Goal: Information Seeking & Learning: Learn about a topic

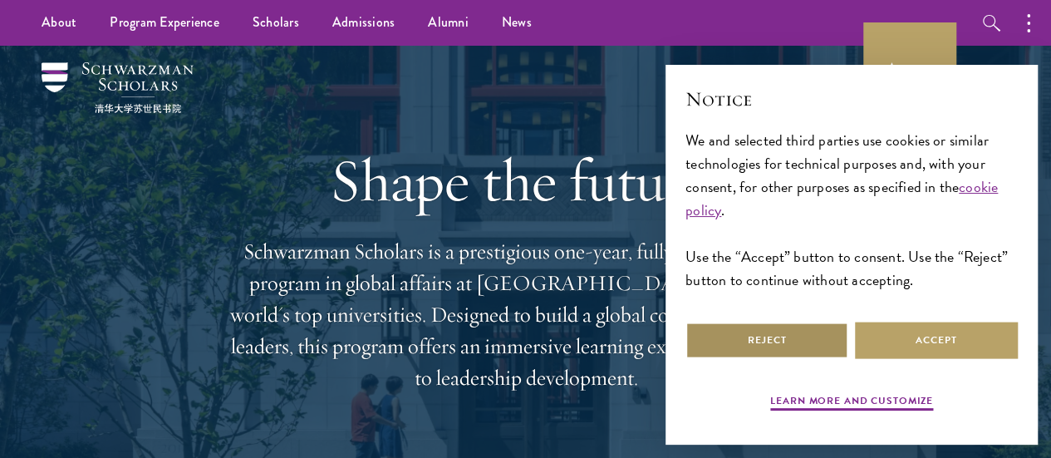
click at [738, 322] on button "Reject" at bounding box center [766, 340] width 163 height 37
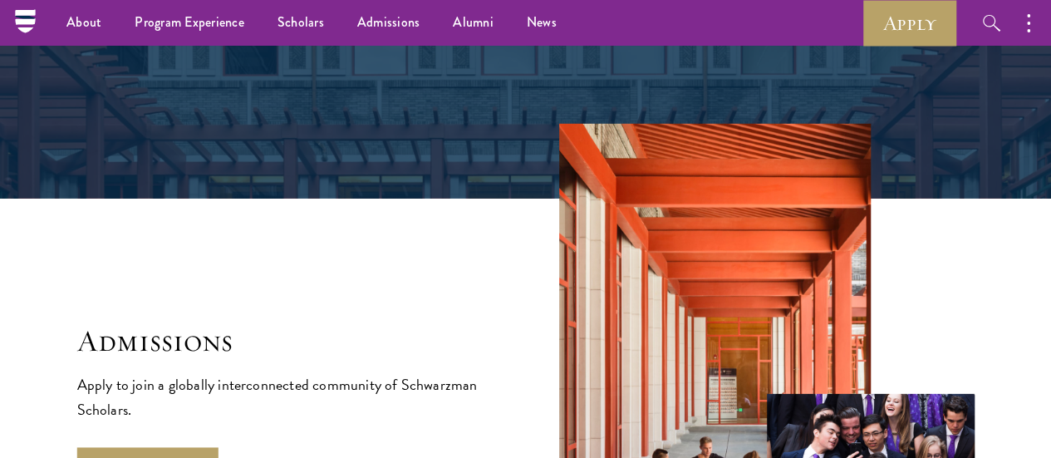
scroll to position [2250, 0]
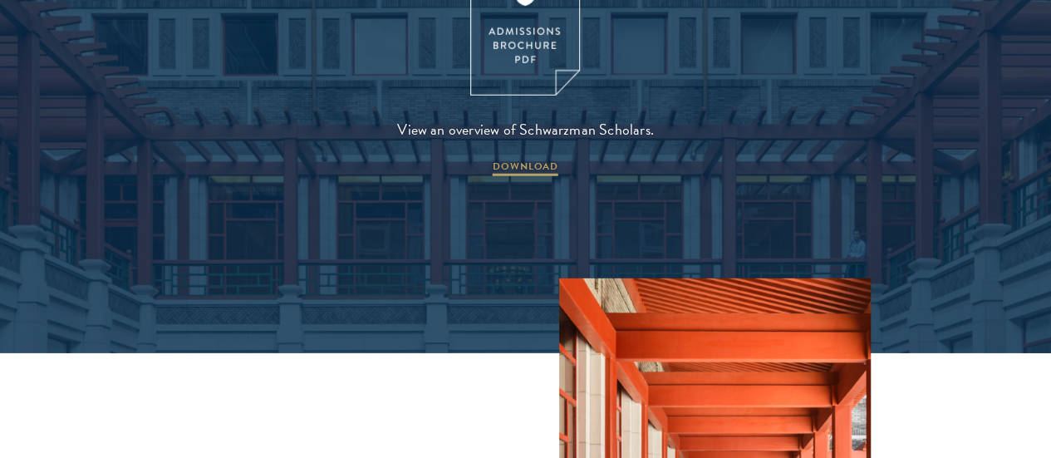
click at [529, 179] on span "DOWNLOAD" at bounding box center [526, 169] width 66 height 20
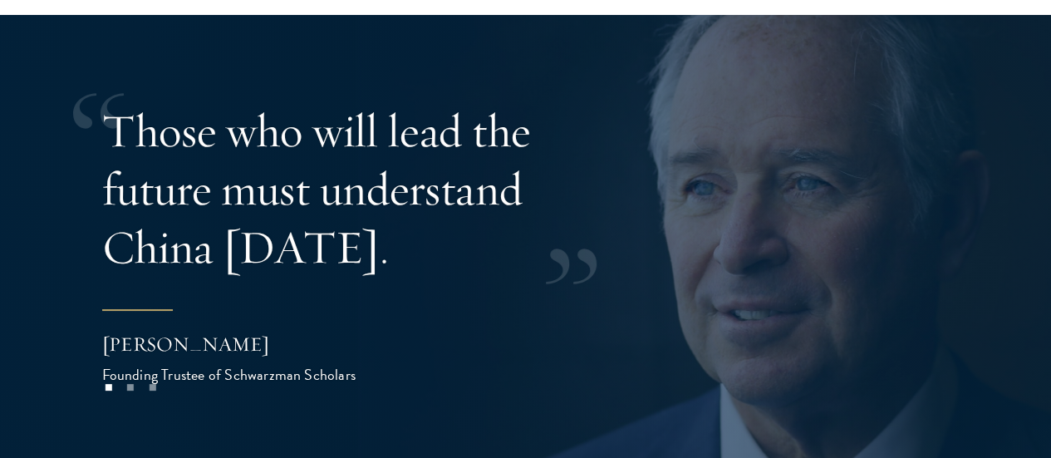
scroll to position [3091, 0]
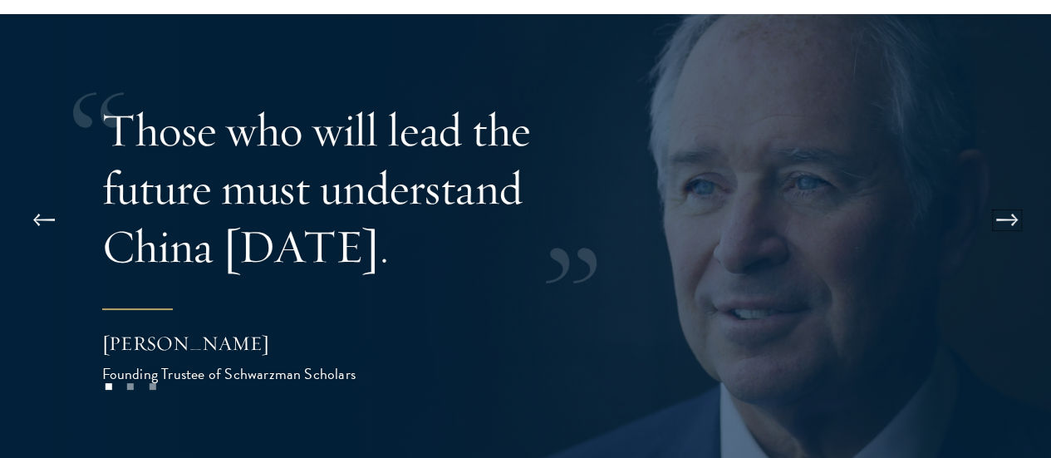
click at [995, 197] on button at bounding box center [1006, 220] width 55 height 47
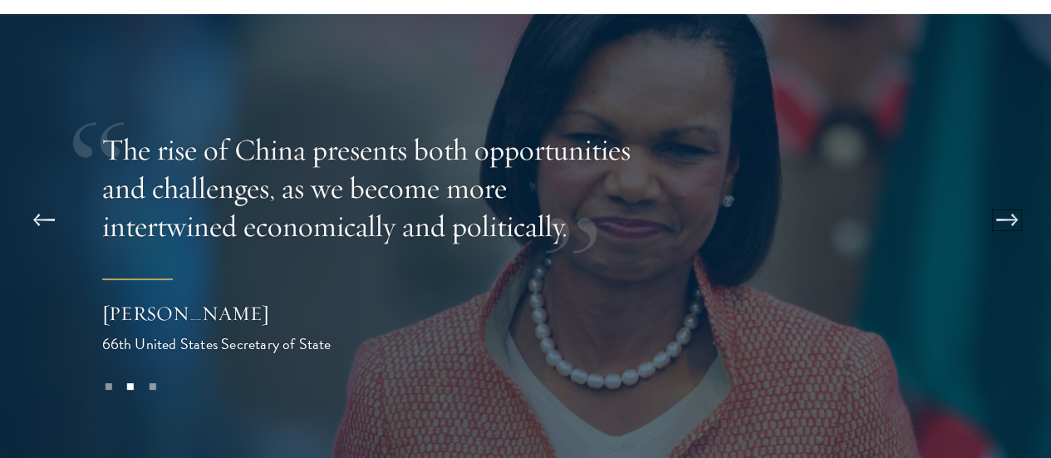
click at [995, 197] on button at bounding box center [1006, 220] width 55 height 47
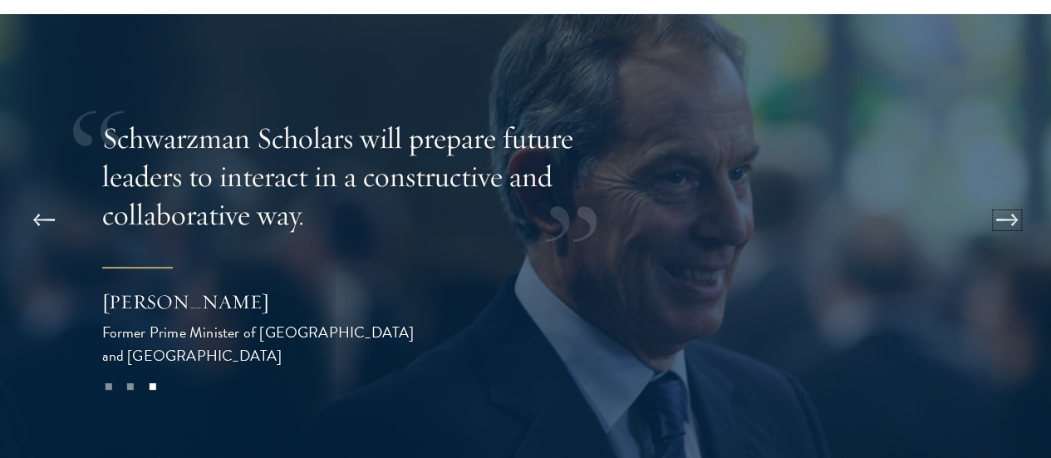
click at [995, 197] on button at bounding box center [1006, 220] width 55 height 47
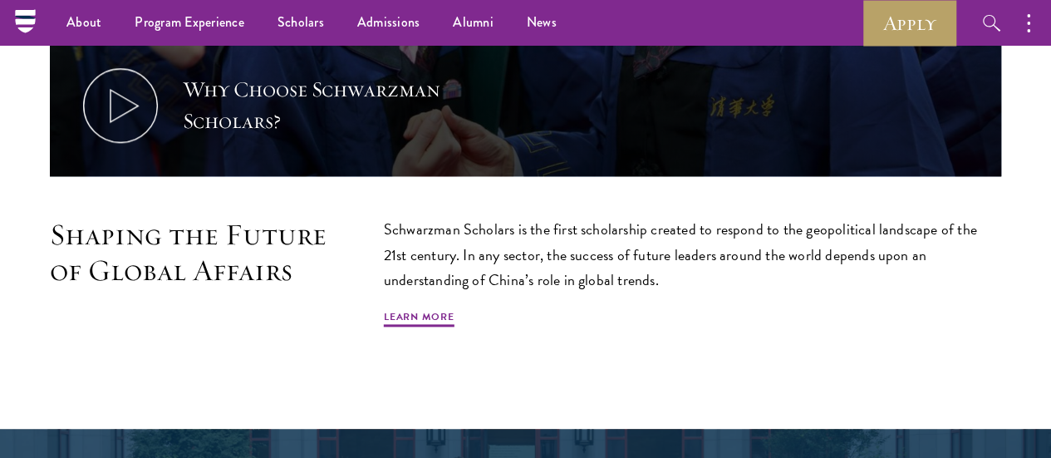
scroll to position [0, 0]
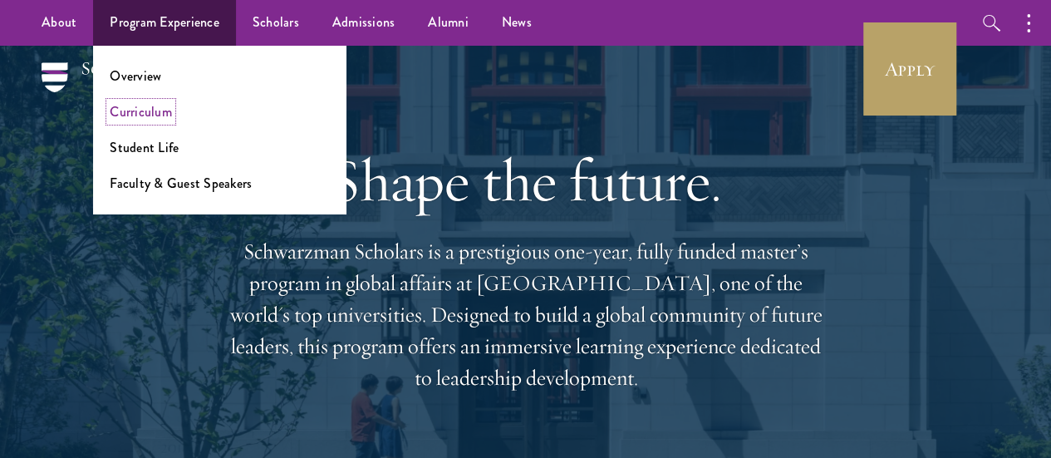
click at [143, 106] on link "Curriculum" at bounding box center [141, 111] width 62 height 19
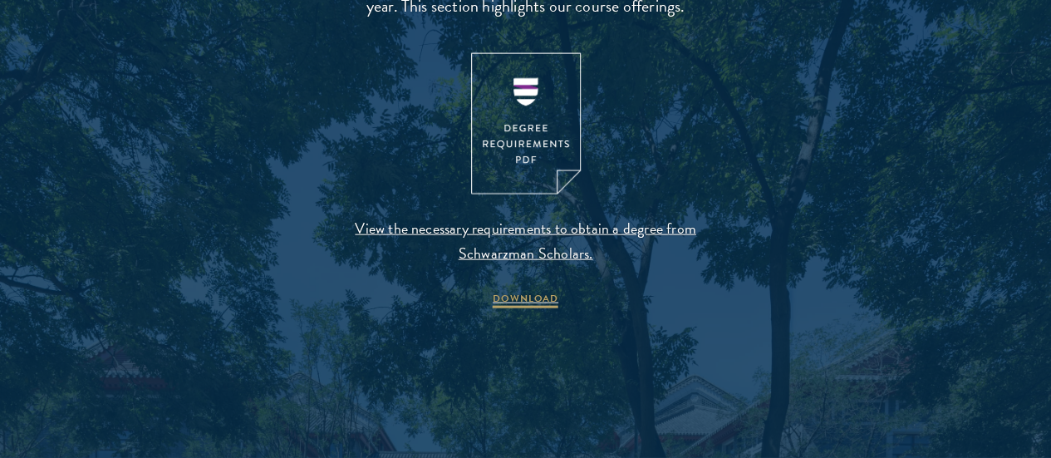
scroll to position [1794, 0]
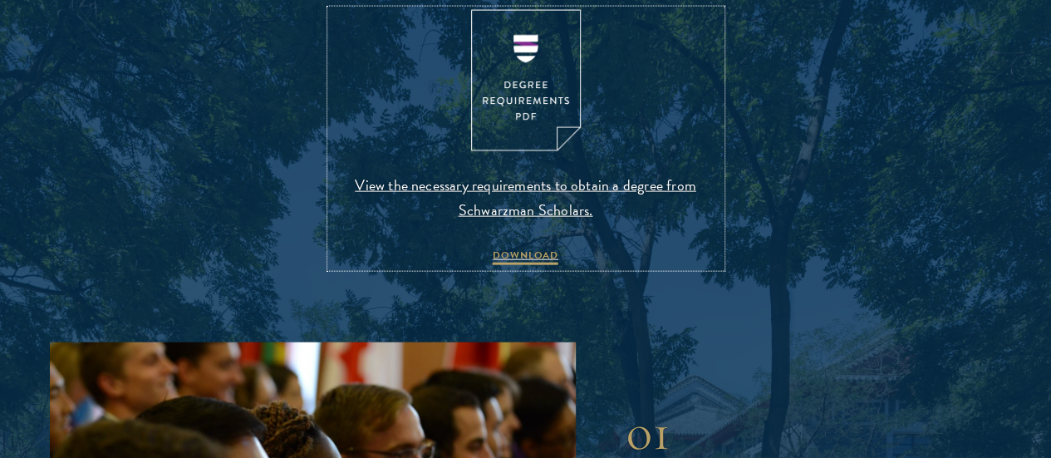
click at [508, 223] on span "View the necessary requirements to obtain a degree from Schwarzman Scholars." at bounding box center [526, 198] width 390 height 50
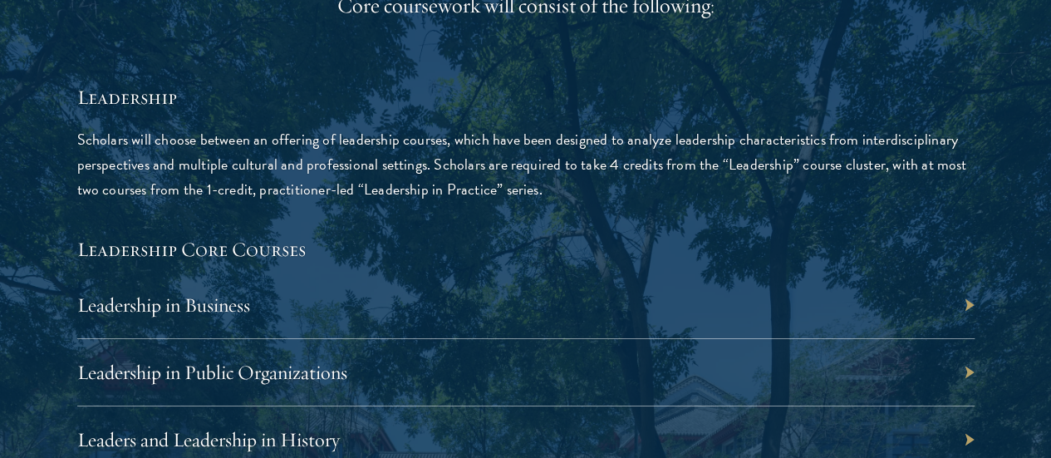
scroll to position [2641, 0]
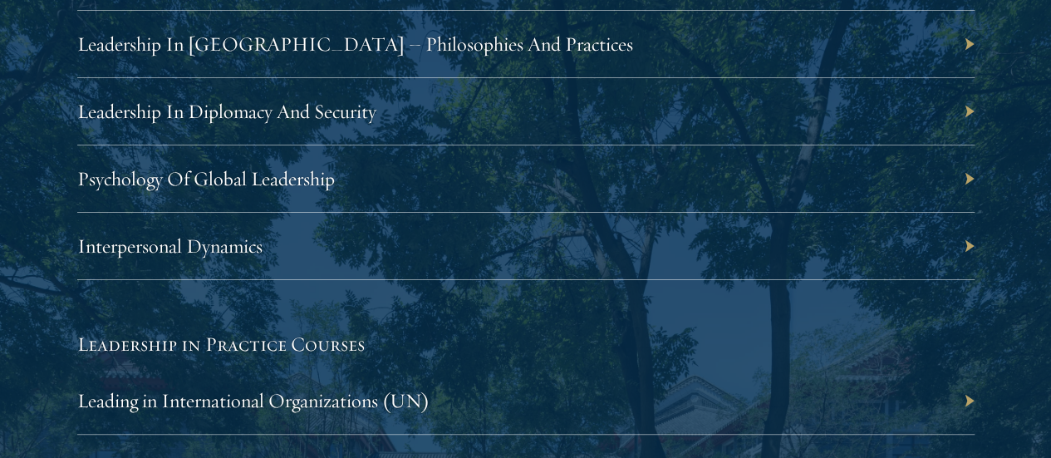
click at [524, 256] on div "Leadership Scholars will choose between an offering of leadership courses, whic…" at bounding box center [525, 94] width 897 height 1217
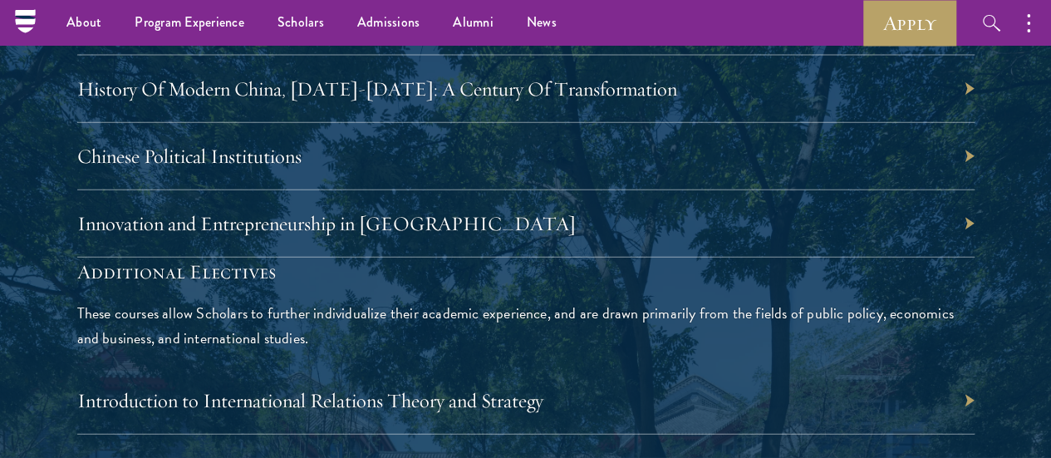
scroll to position [5025, 0]
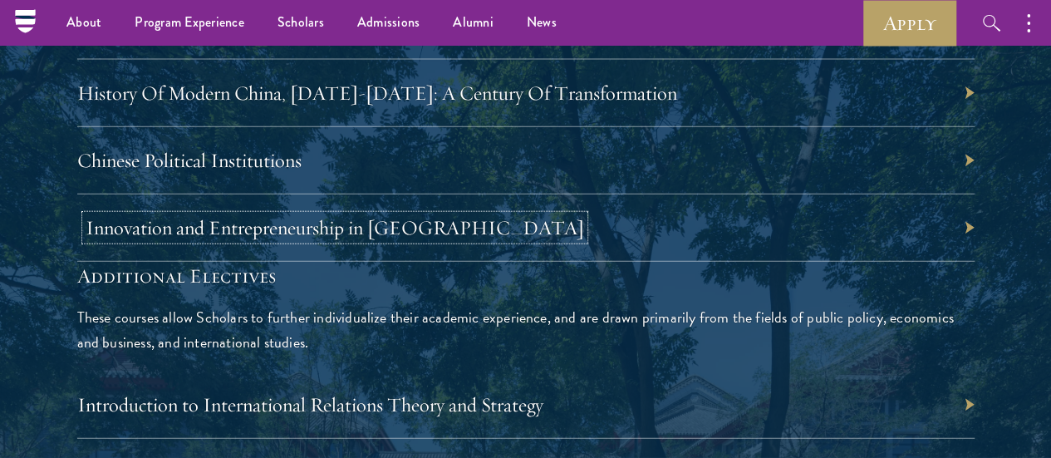
click at [584, 240] on link "Innovation and Entrepreneurship in China" at bounding box center [335, 227] width 498 height 25
click at [493, 262] on div "China-Focused Electives These courses offer Scholars the chance to delve deeper…" at bounding box center [525, 85] width 897 height 354
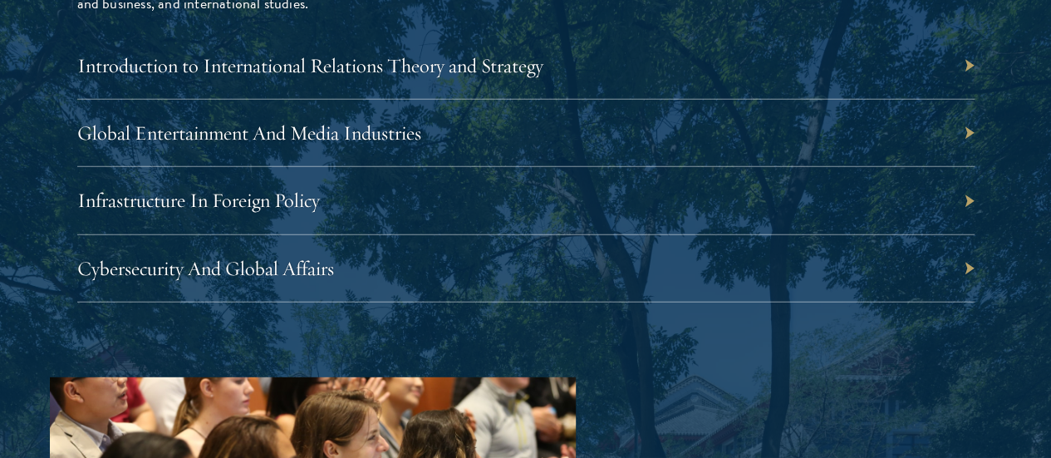
scroll to position [5364, 0]
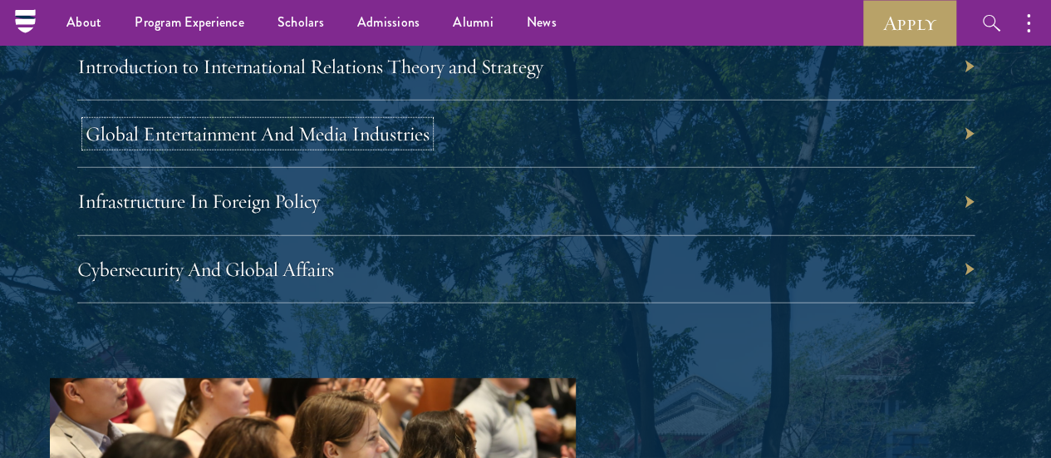
click at [430, 146] on link "Global Entertainment And Media Industries" at bounding box center [258, 133] width 344 height 25
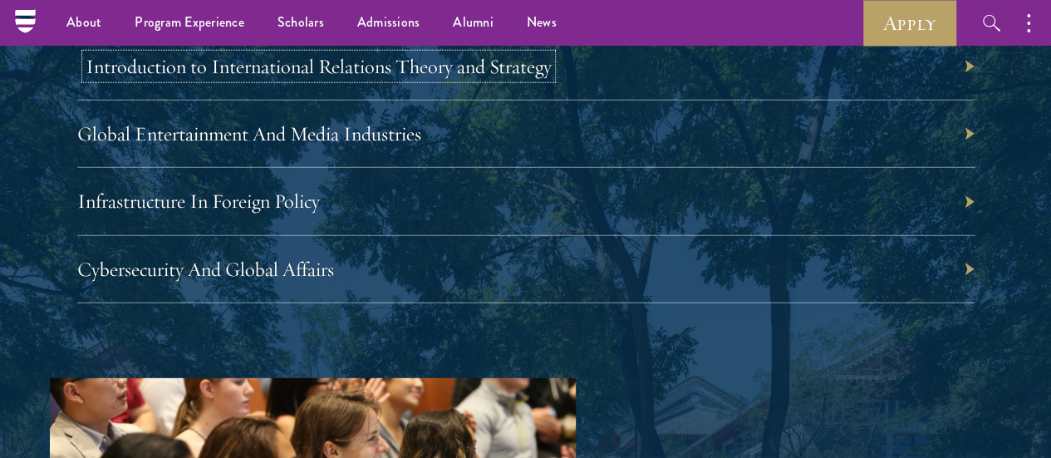
click at [552, 79] on link "Introduction to International Relations Theory and Strategy" at bounding box center [319, 66] width 466 height 25
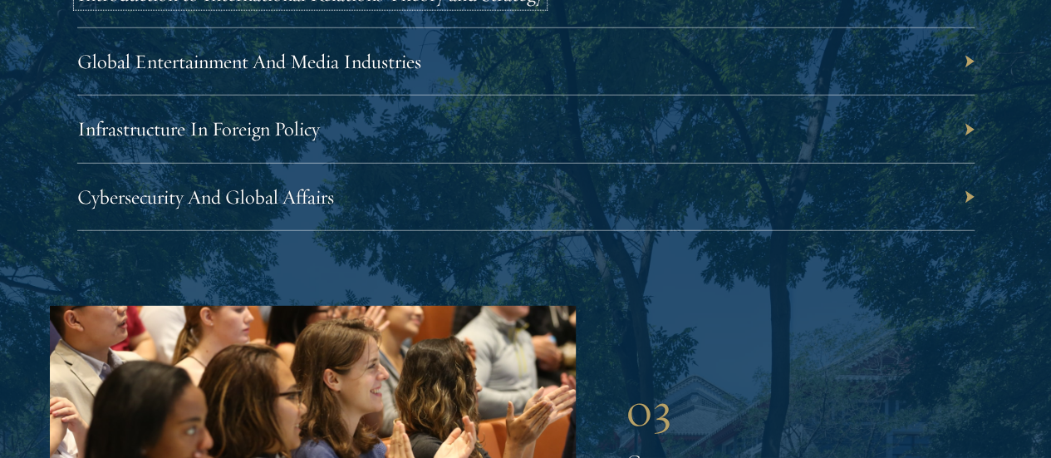
scroll to position [5517, 0]
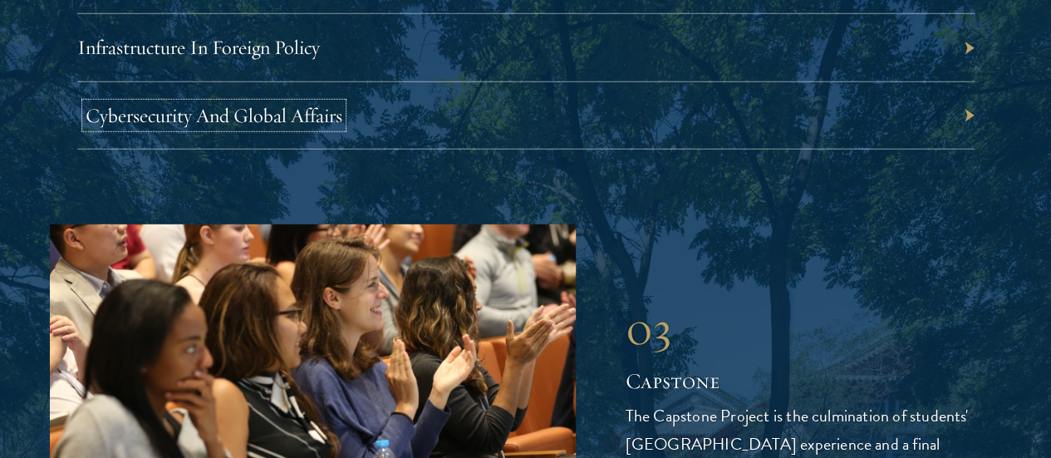
click at [342, 128] on link "Cybersecurity And Global Affairs" at bounding box center [214, 115] width 257 height 25
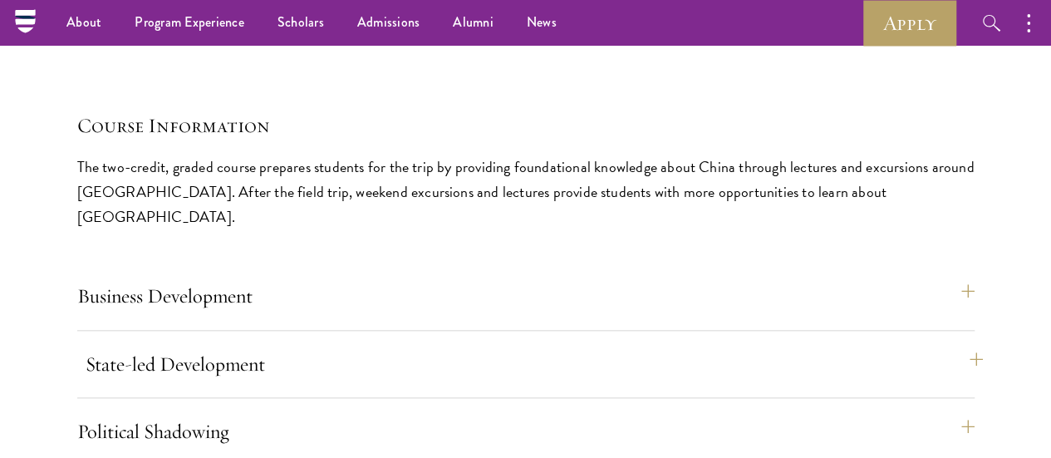
scroll to position [7058, 0]
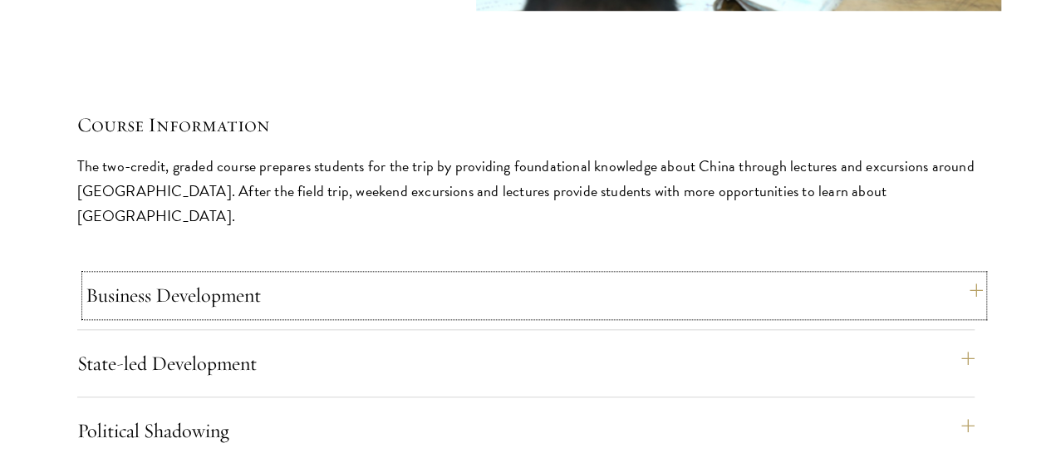
click at [595, 275] on button "Business Development" at bounding box center [534, 295] width 897 height 40
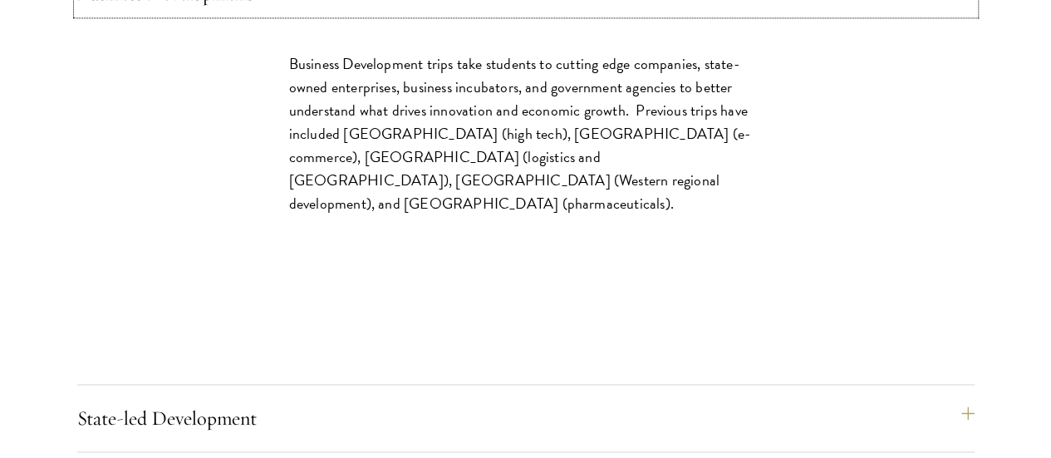
scroll to position [7360, 0]
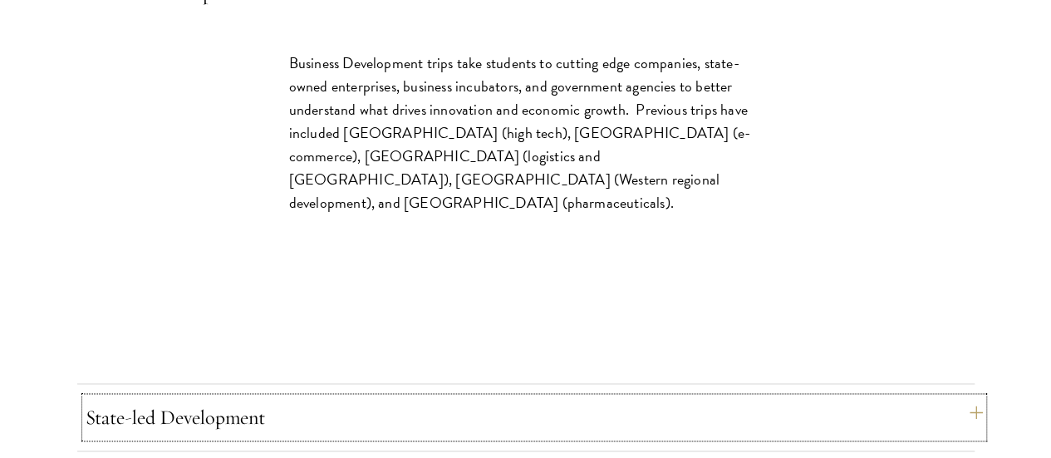
click at [643, 397] on button "State-led Development" at bounding box center [534, 417] width 897 height 40
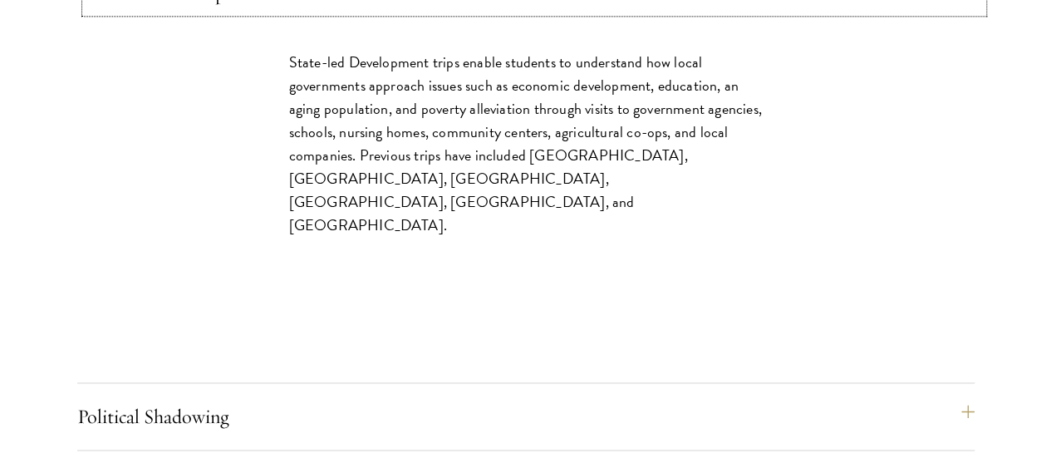
scroll to position [7439, 0]
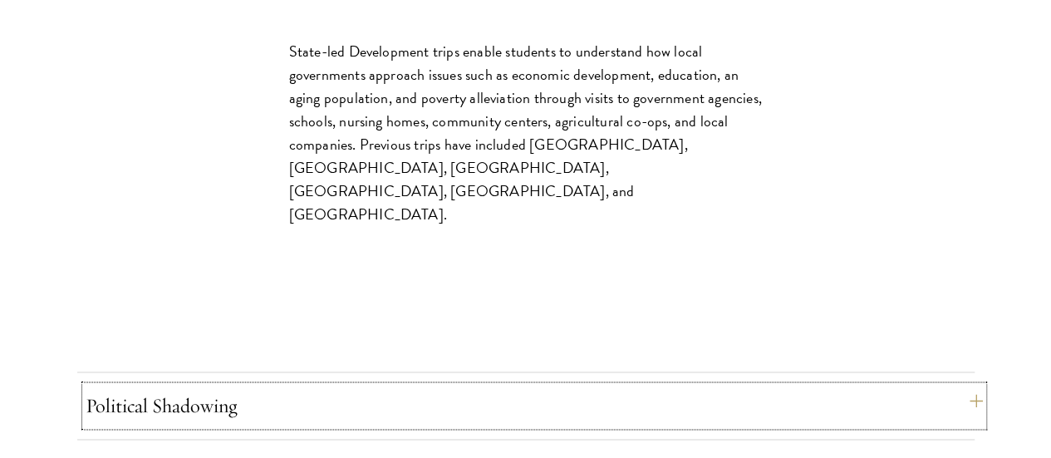
click at [641, 385] on button "Political Shadowing" at bounding box center [534, 405] width 897 height 40
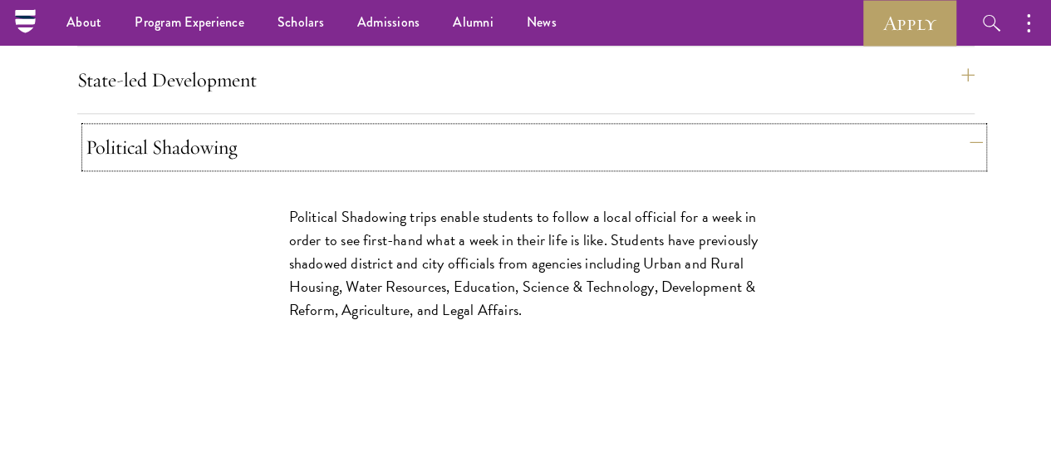
scroll to position [7339, 0]
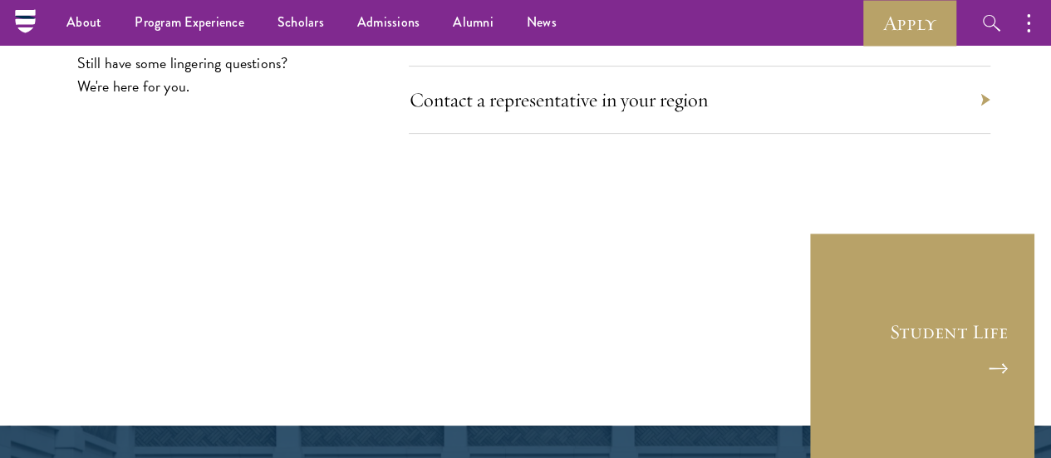
scroll to position [9680, 0]
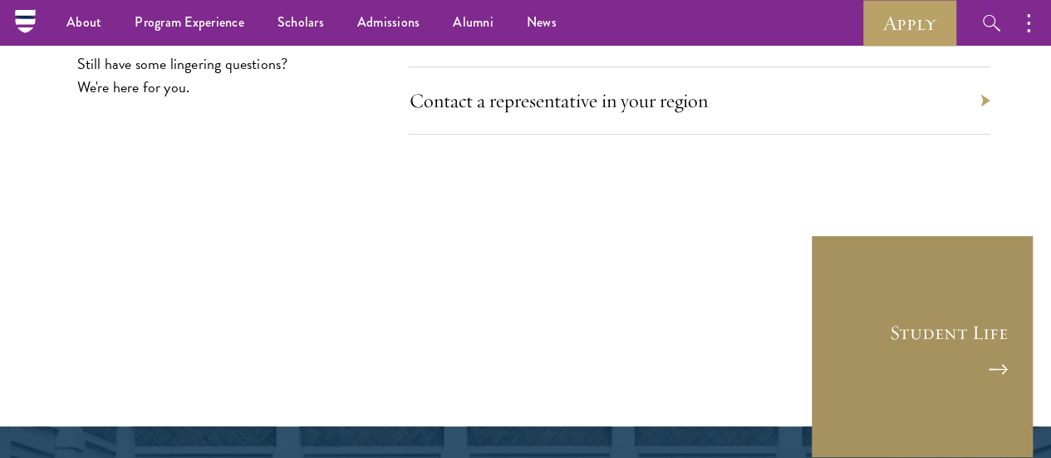
click at [901, 234] on link "Student Life" at bounding box center [922, 346] width 224 height 224
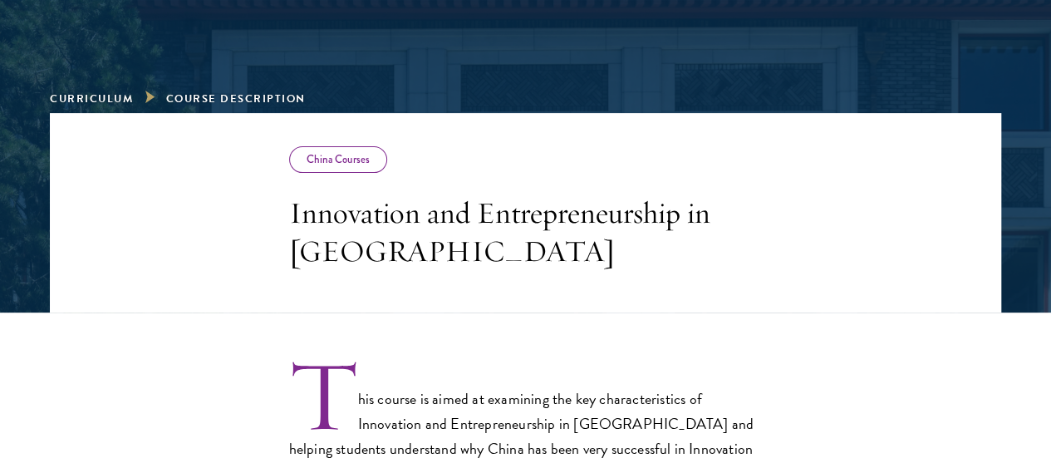
scroll to position [361, 0]
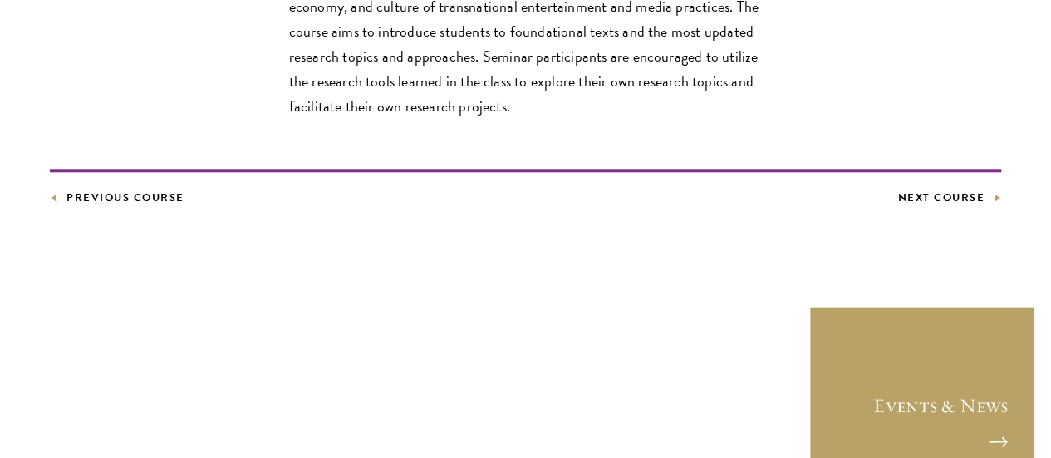
scroll to position [820, 0]
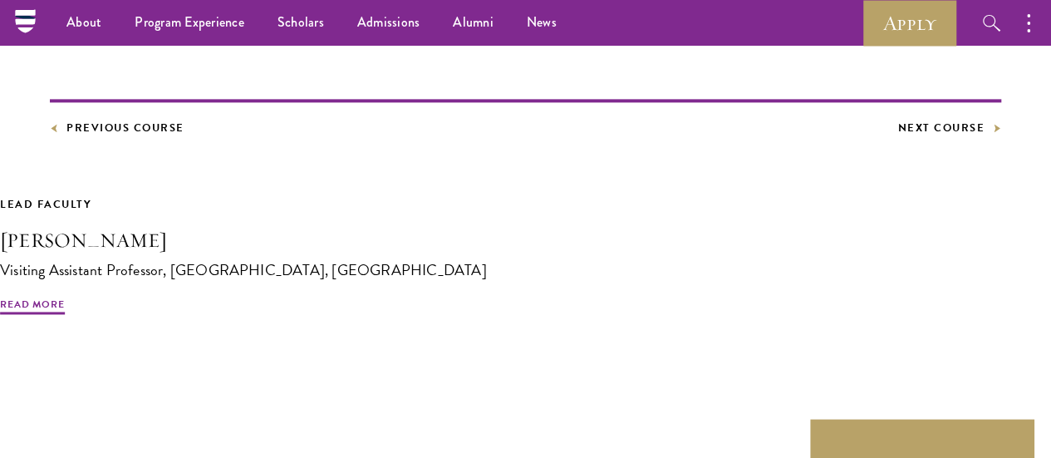
scroll to position [885, 0]
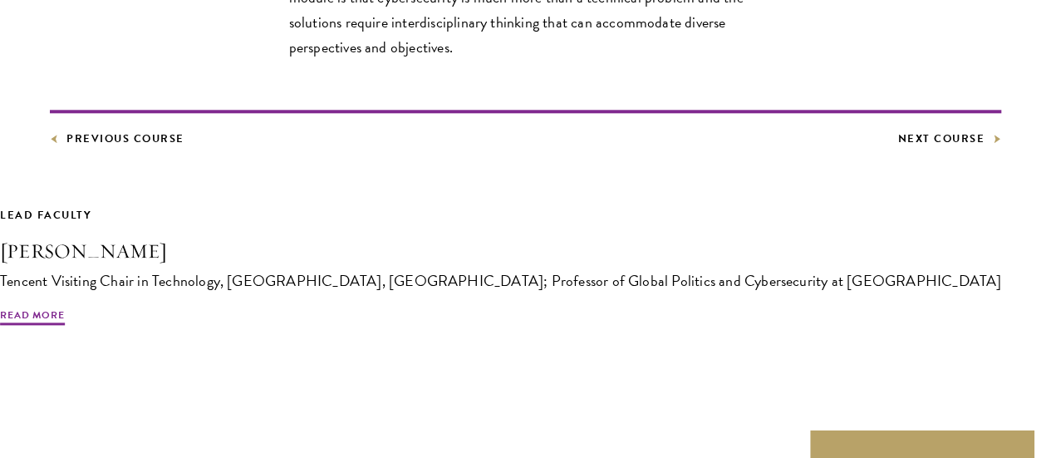
scroll to position [879, 0]
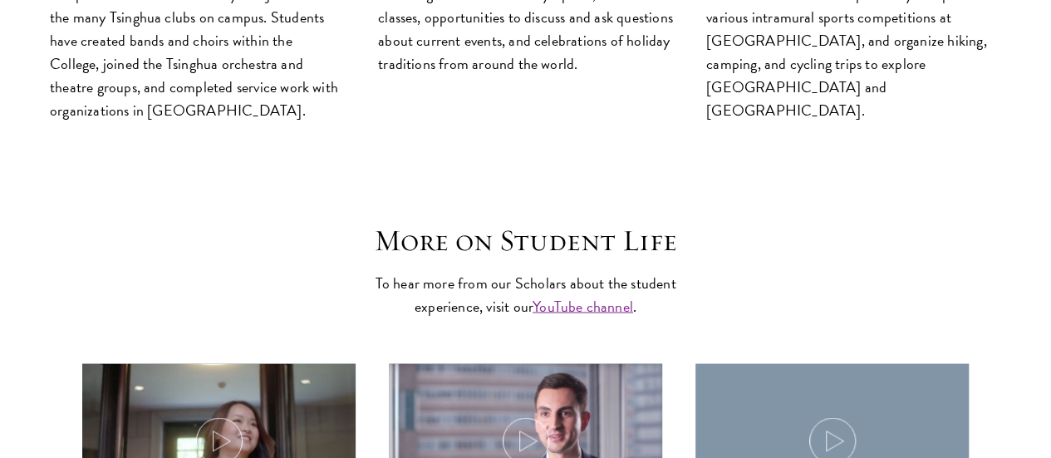
scroll to position [4659, 0]
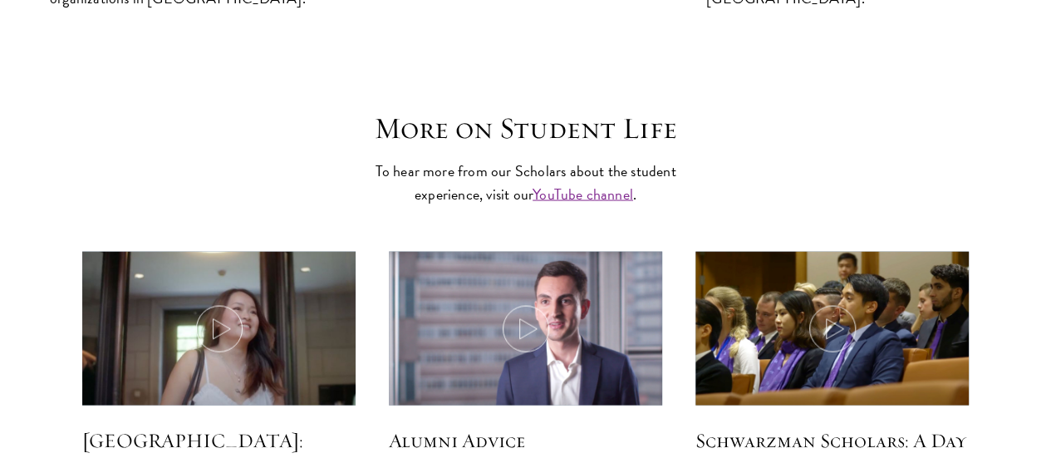
click at [448, 135] on div "More on Student Life To hear more from our Scholars about the student experienc…" at bounding box center [525, 317] width 951 height 414
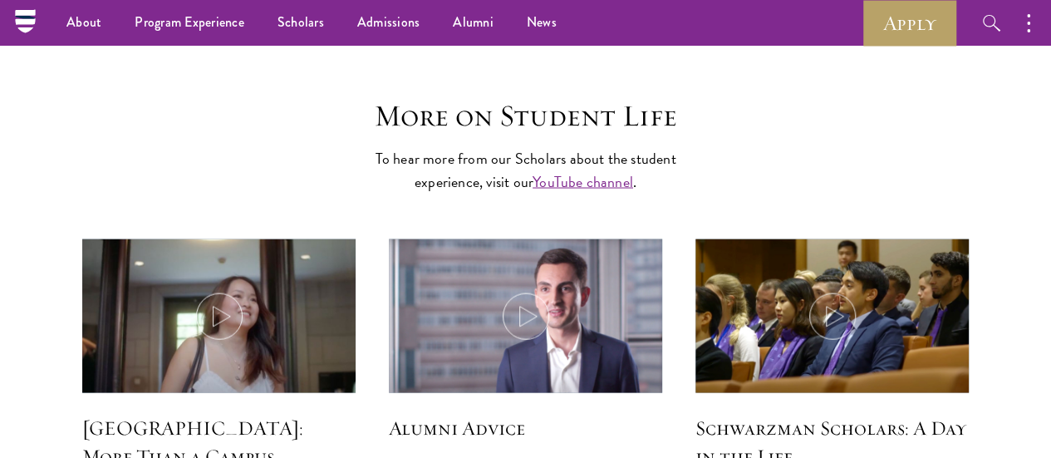
scroll to position [4646, 0]
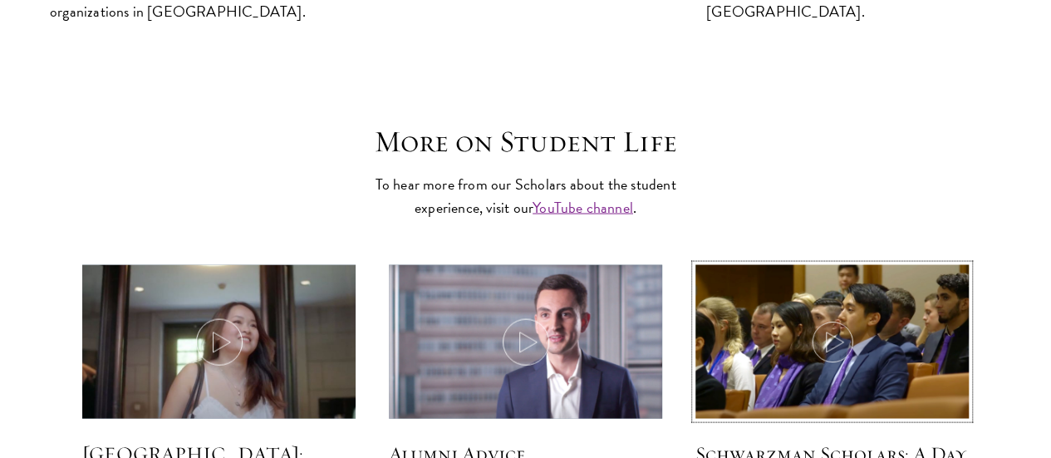
click at [835, 318] on icon at bounding box center [832, 341] width 47 height 47
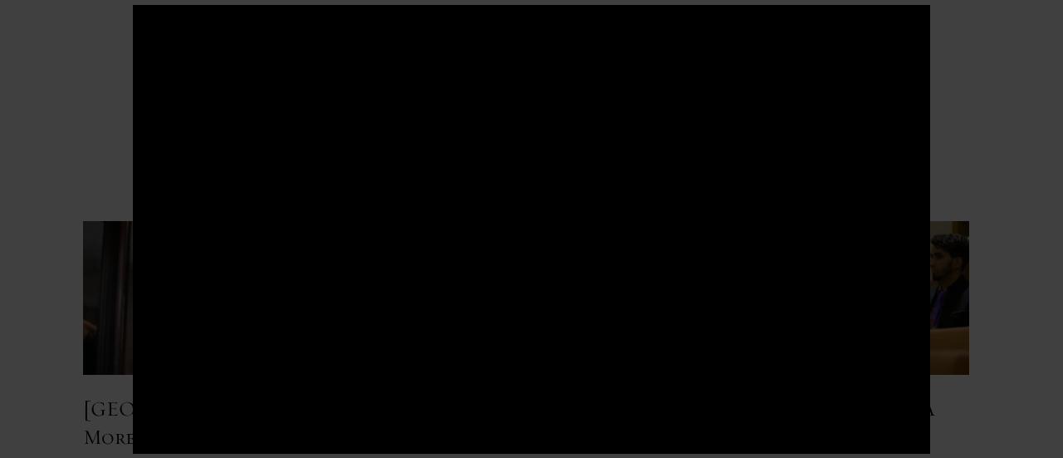
click at [1048, 164] on div at bounding box center [531, 229] width 1063 height 458
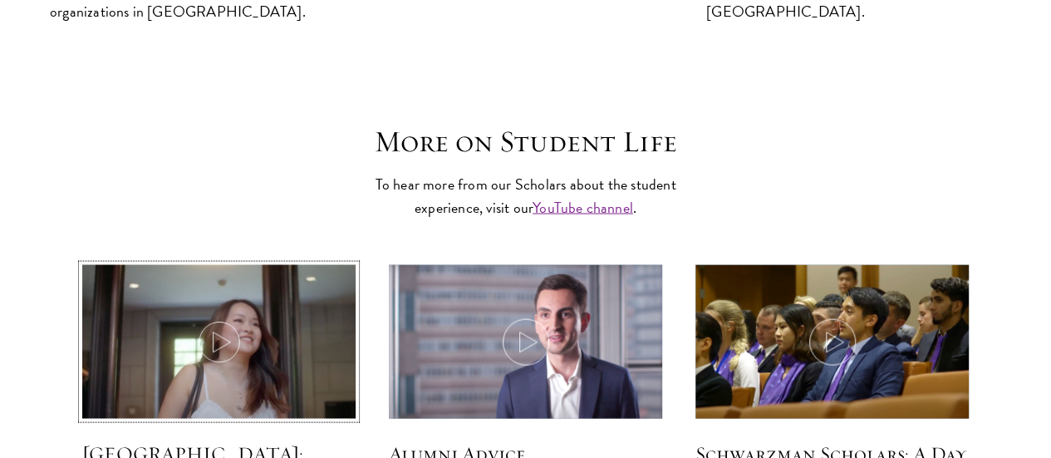
click at [258, 260] on img at bounding box center [219, 343] width 291 height 167
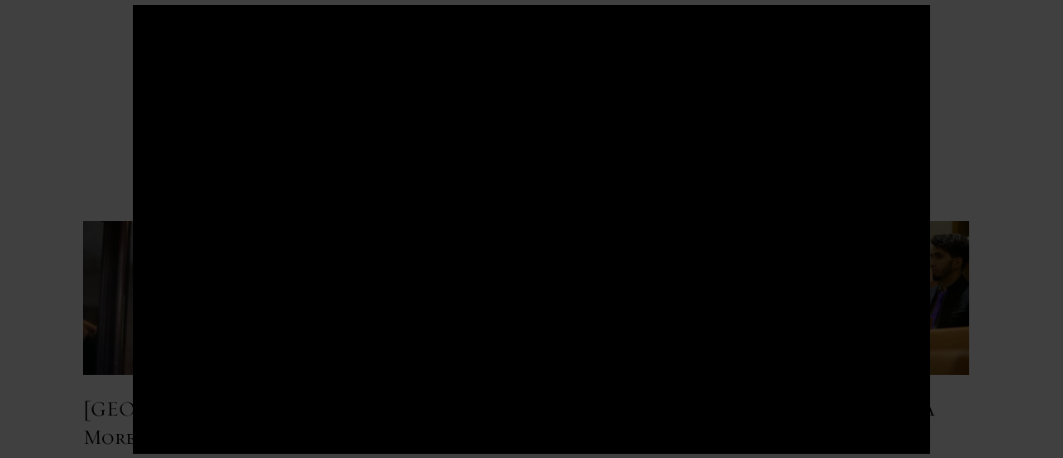
click at [48, 162] on div at bounding box center [531, 229] width 1063 height 458
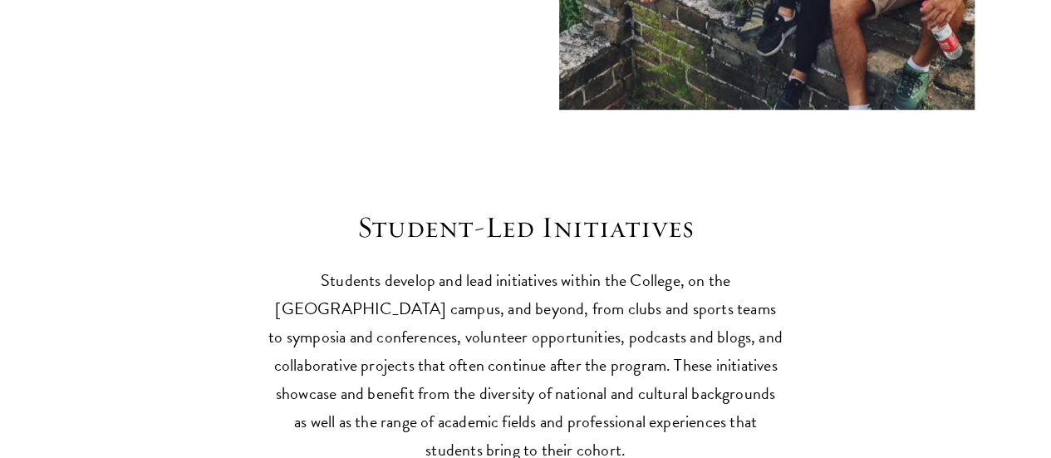
scroll to position [3775, 0]
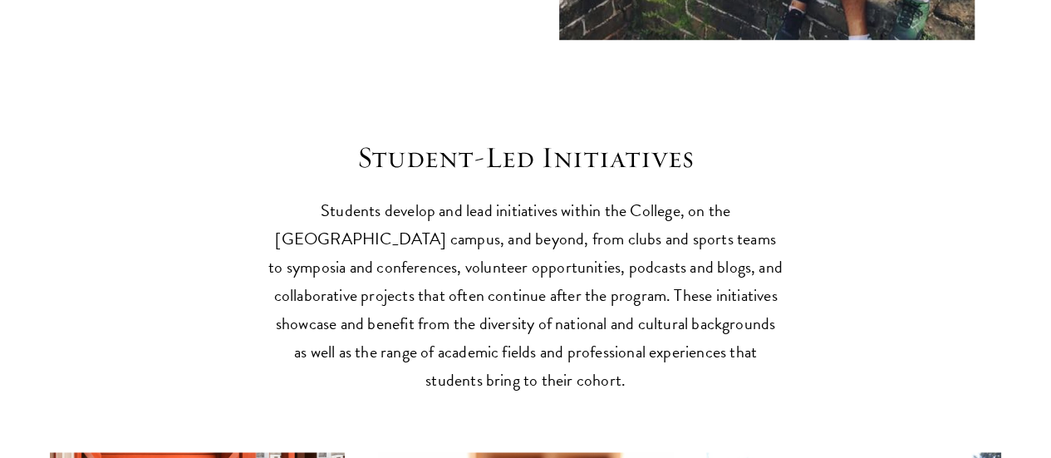
drag, startPoint x: 535, startPoint y: 302, endPoint x: 434, endPoint y: 273, distance: 105.2
click at [434, 273] on p "Students develop and lead initiatives within the College, on the [GEOGRAPHIC_DA…" at bounding box center [525, 295] width 515 height 198
